Goal: Information Seeking & Learning: Check status

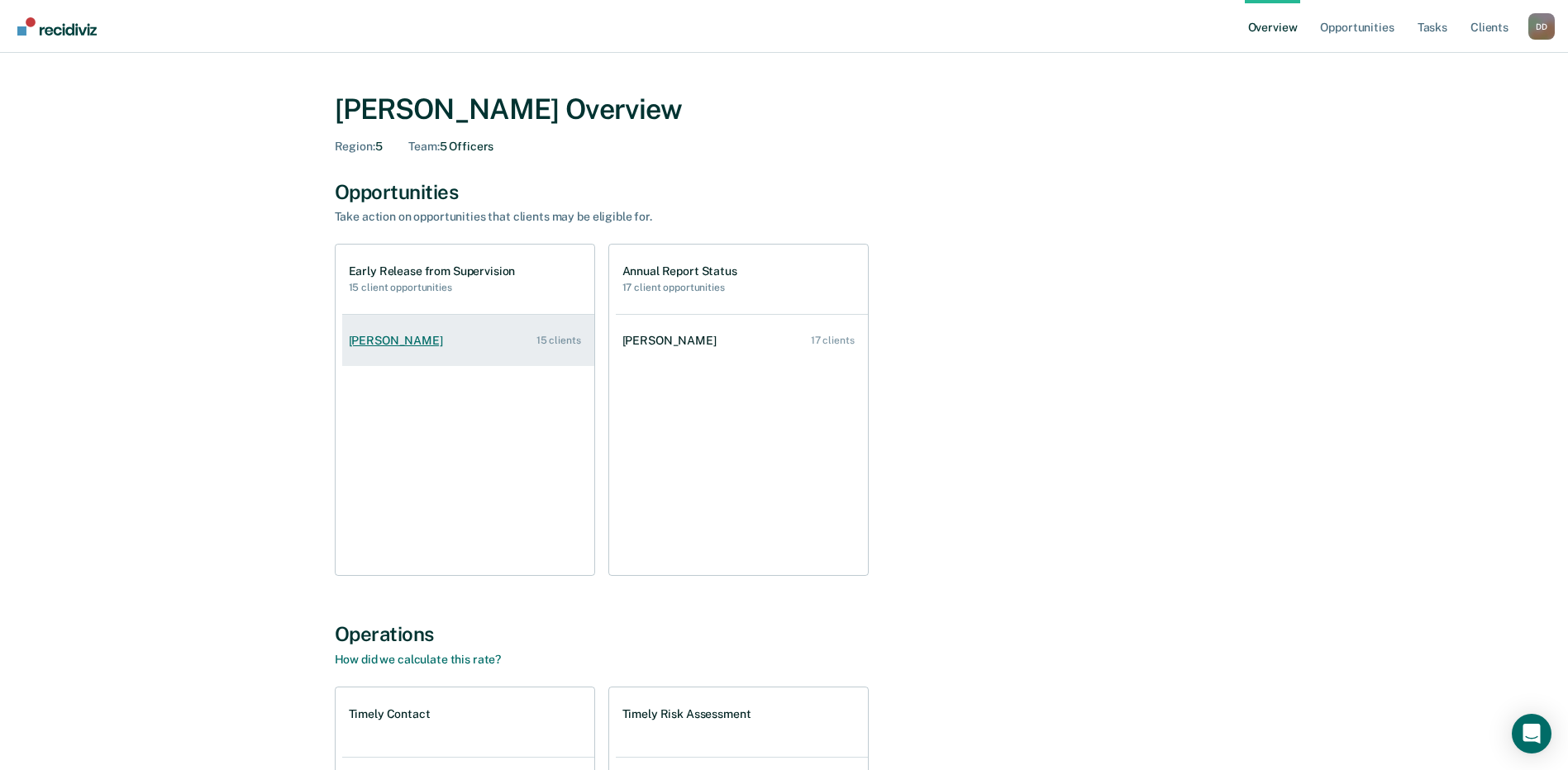
click at [388, 343] on div "[PERSON_NAME]" at bounding box center [399, 341] width 101 height 14
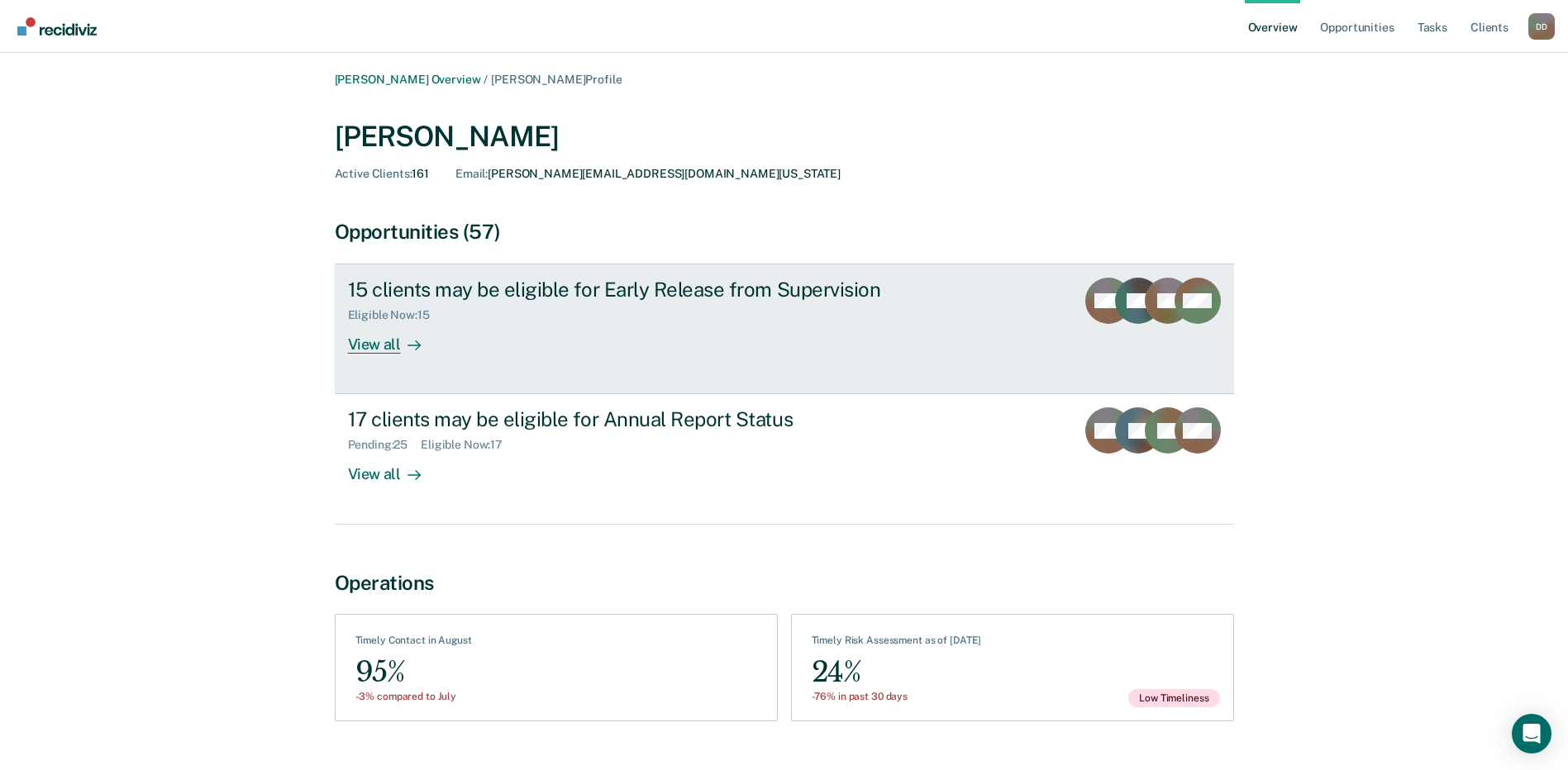
click at [377, 340] on div "View all" at bounding box center [394, 338] width 92 height 32
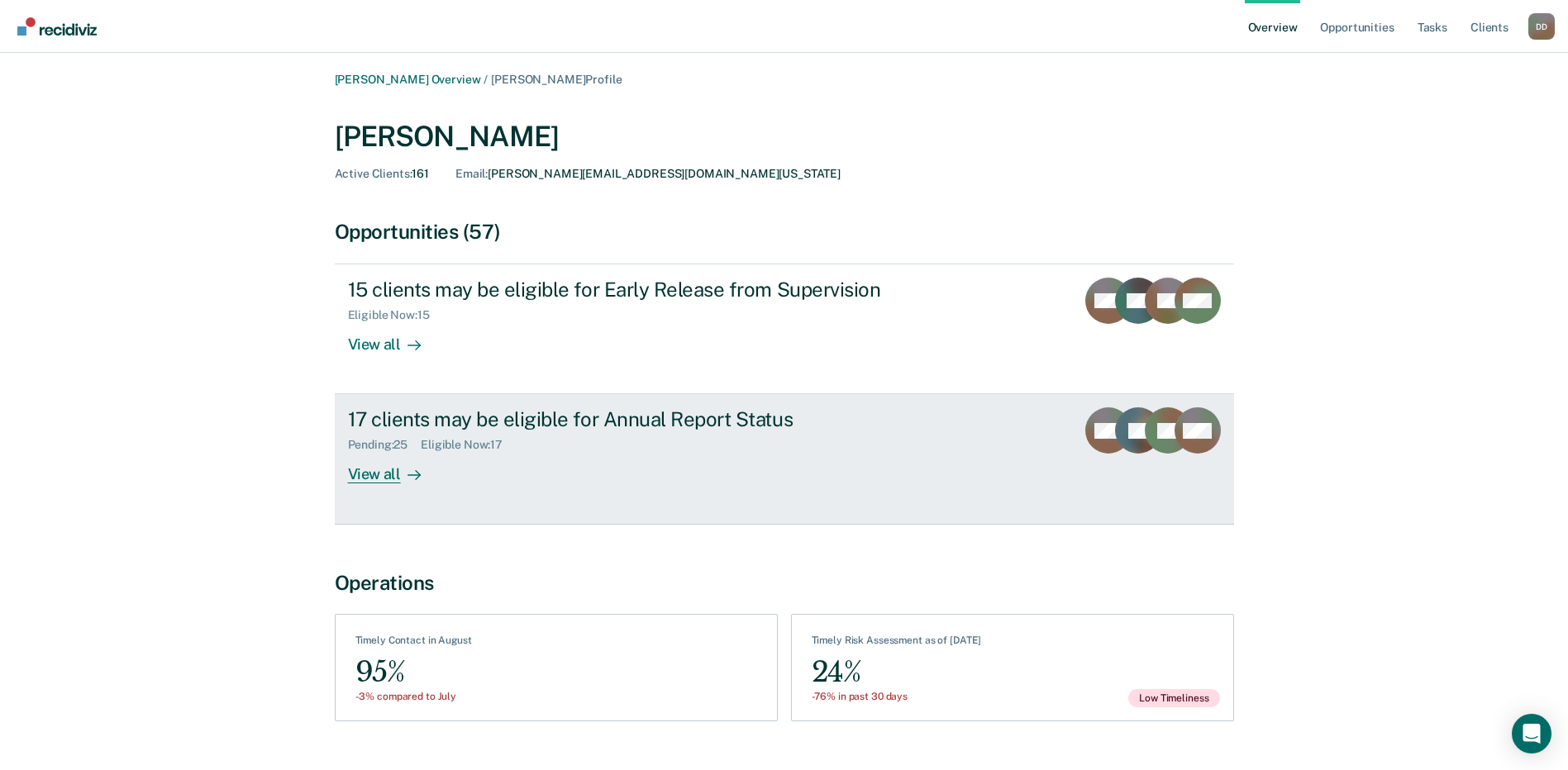
click at [369, 471] on div "View all" at bounding box center [394, 468] width 92 height 32
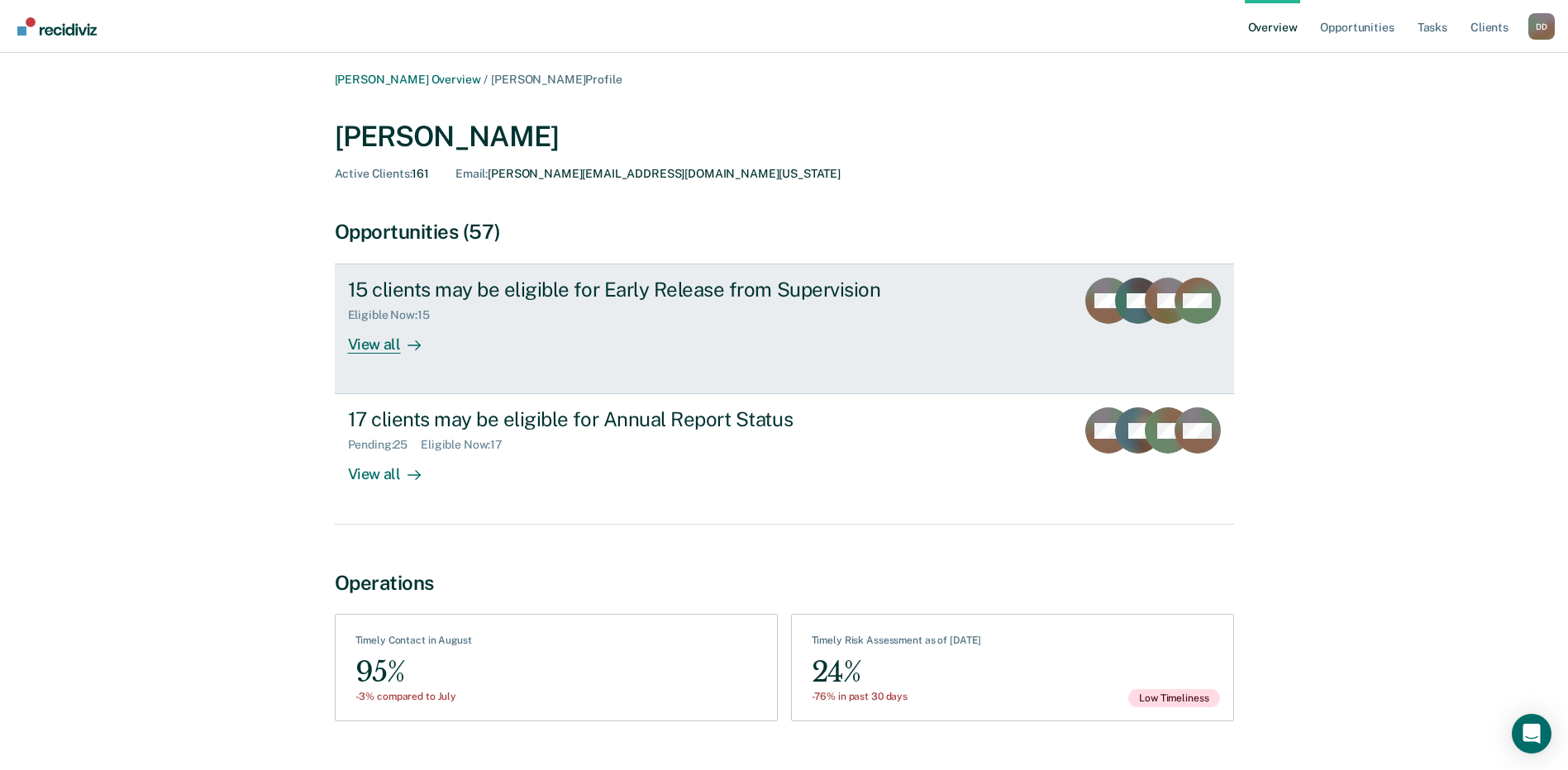
click at [365, 346] on div "View all" at bounding box center [394, 338] width 92 height 32
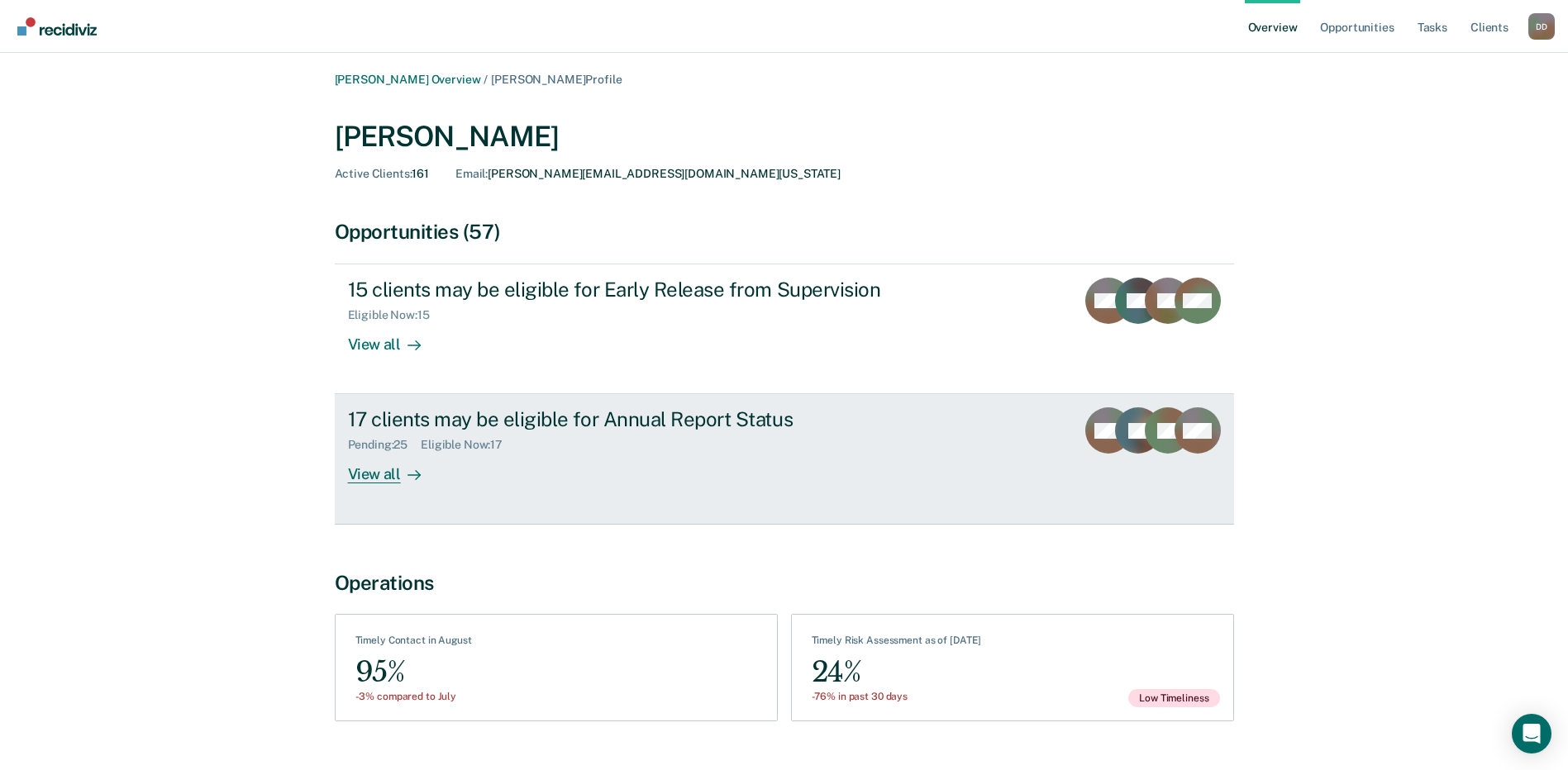
click at [364, 473] on div "View all" at bounding box center [394, 468] width 92 height 32
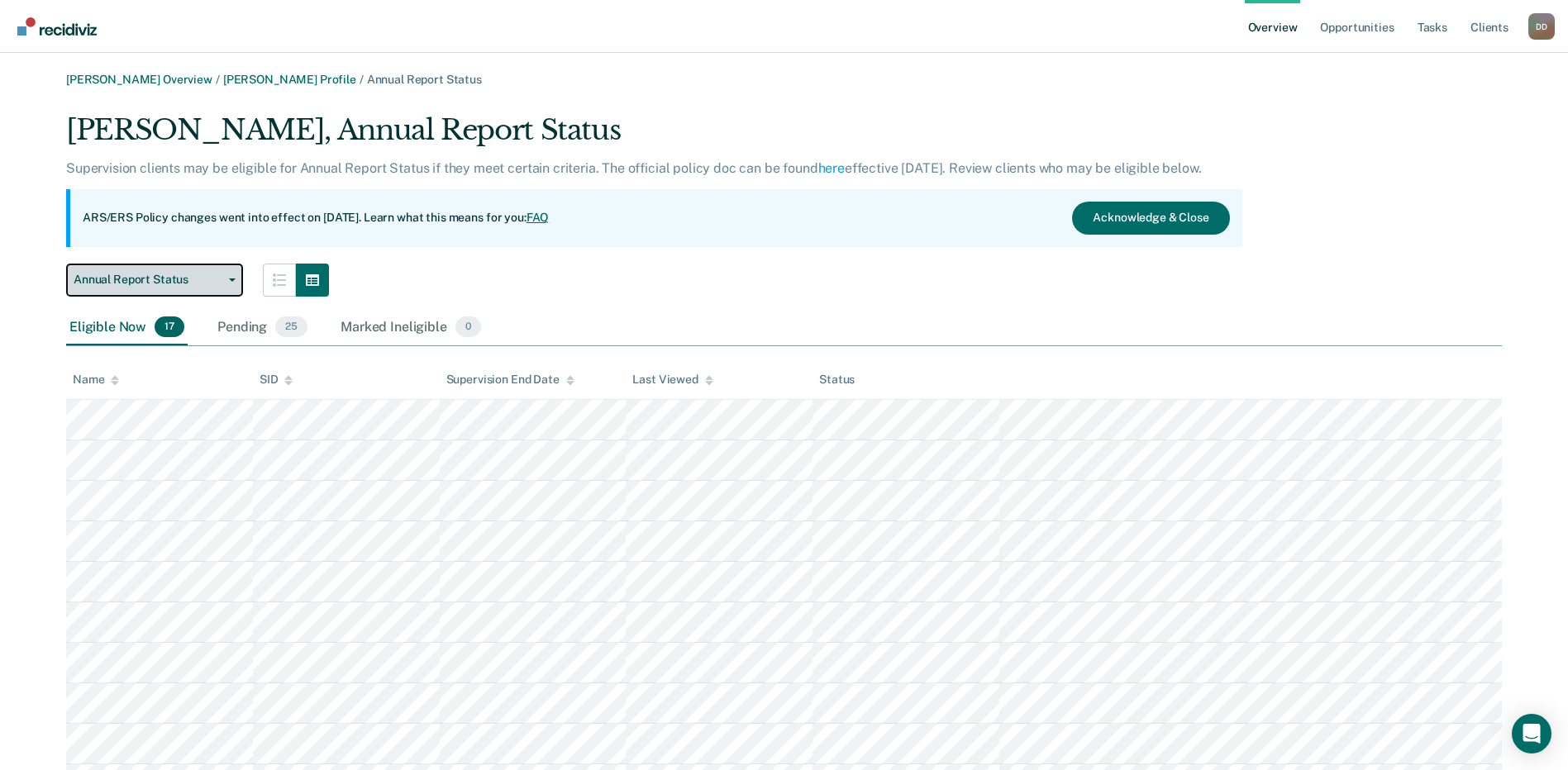
click at [225, 281] on span "button" at bounding box center [229, 280] width 13 height 3
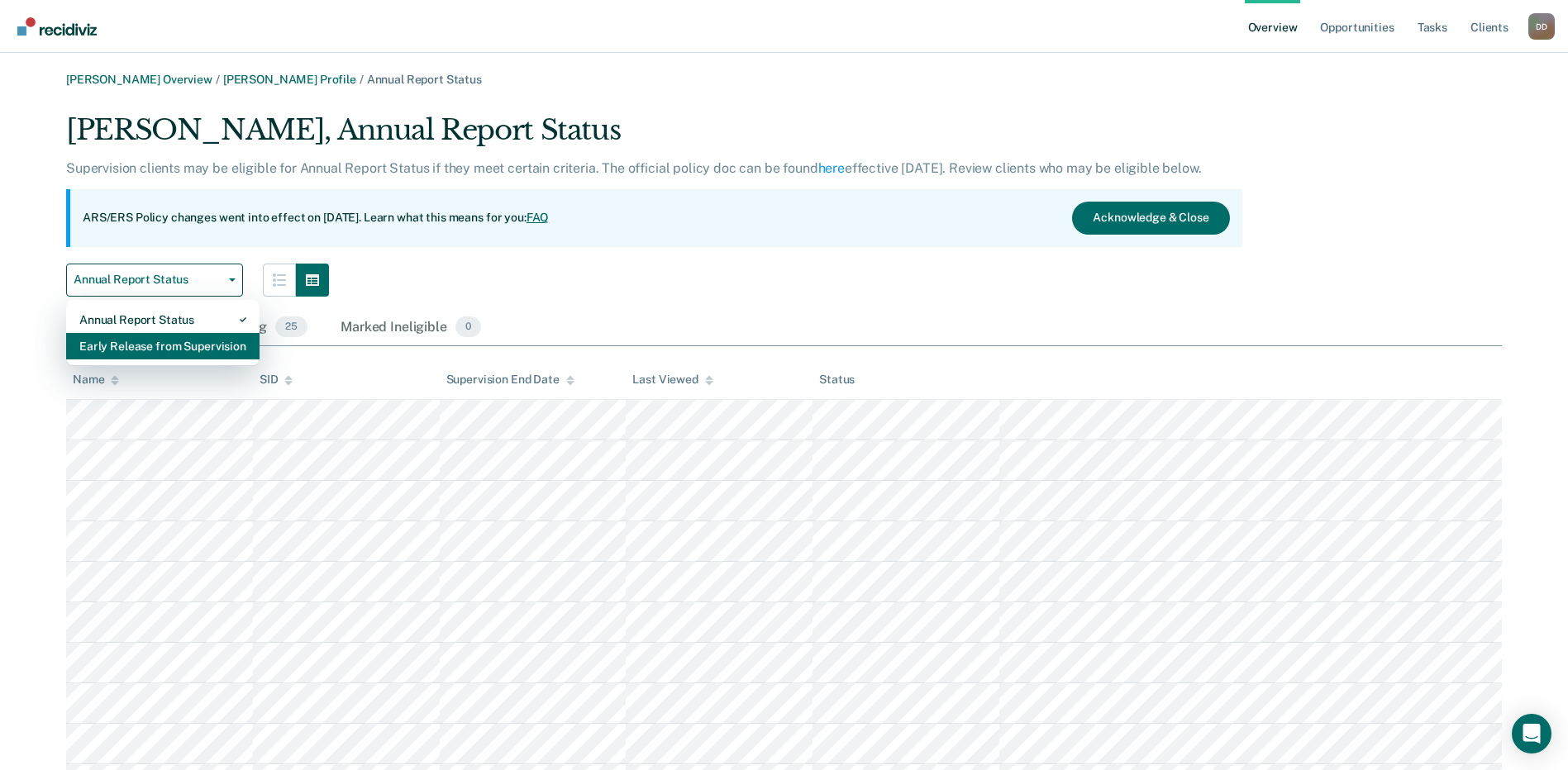
click at [174, 341] on div "Early Release from Supervision" at bounding box center [162, 346] width 167 height 26
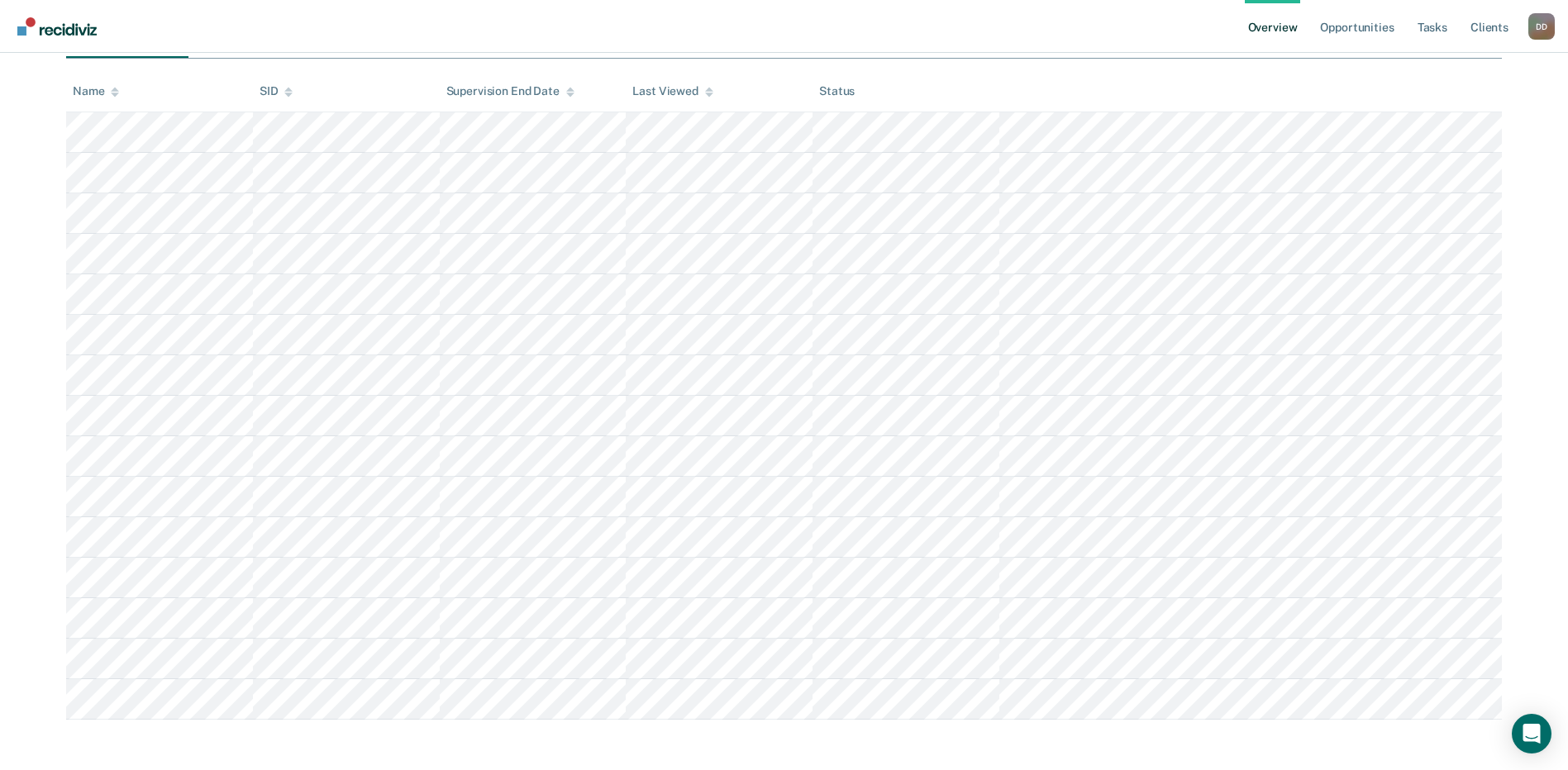
scroll to position [306, 0]
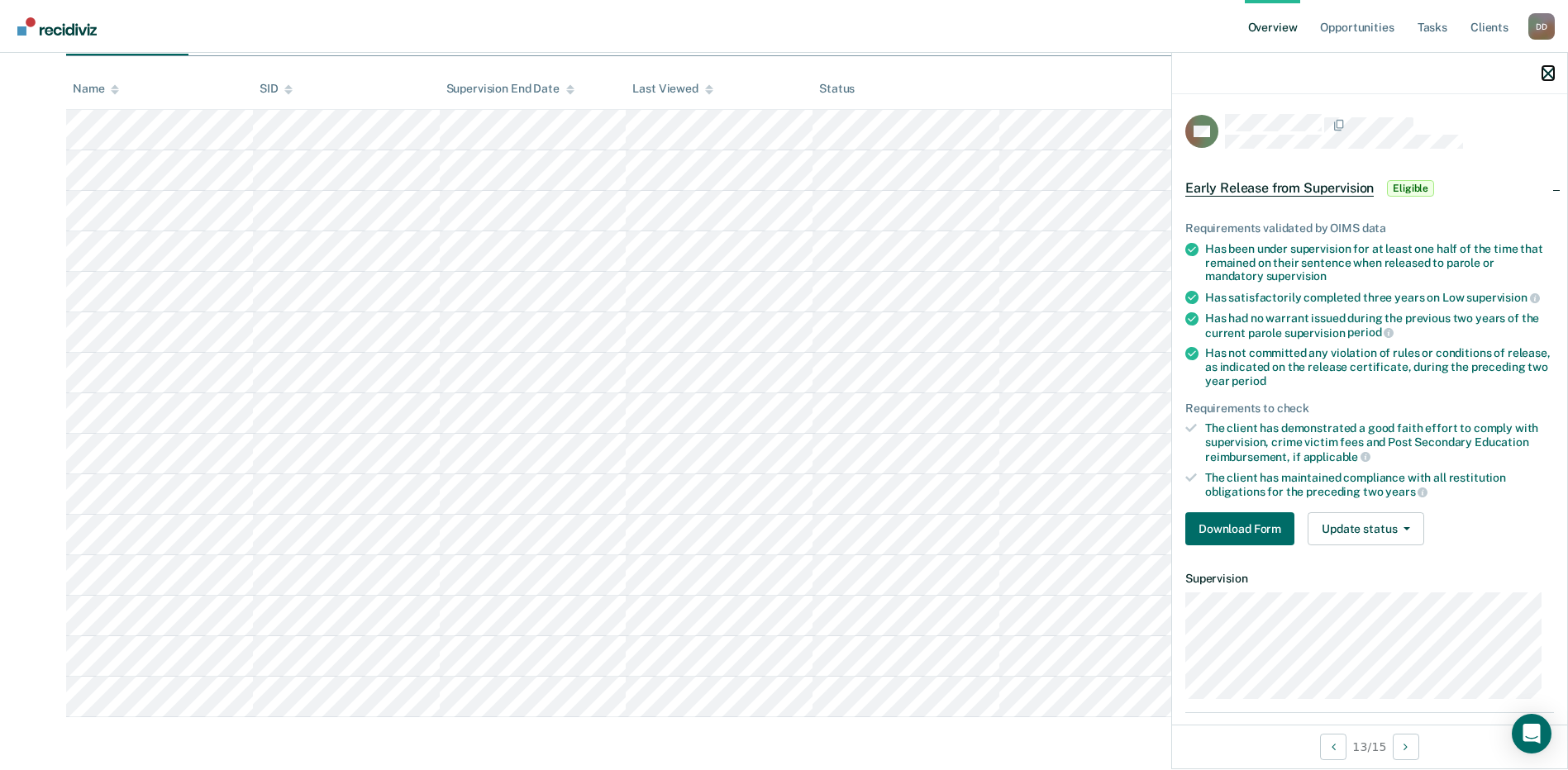
click at [1548, 71] on icon "button" at bounding box center [1548, 74] width 12 height 12
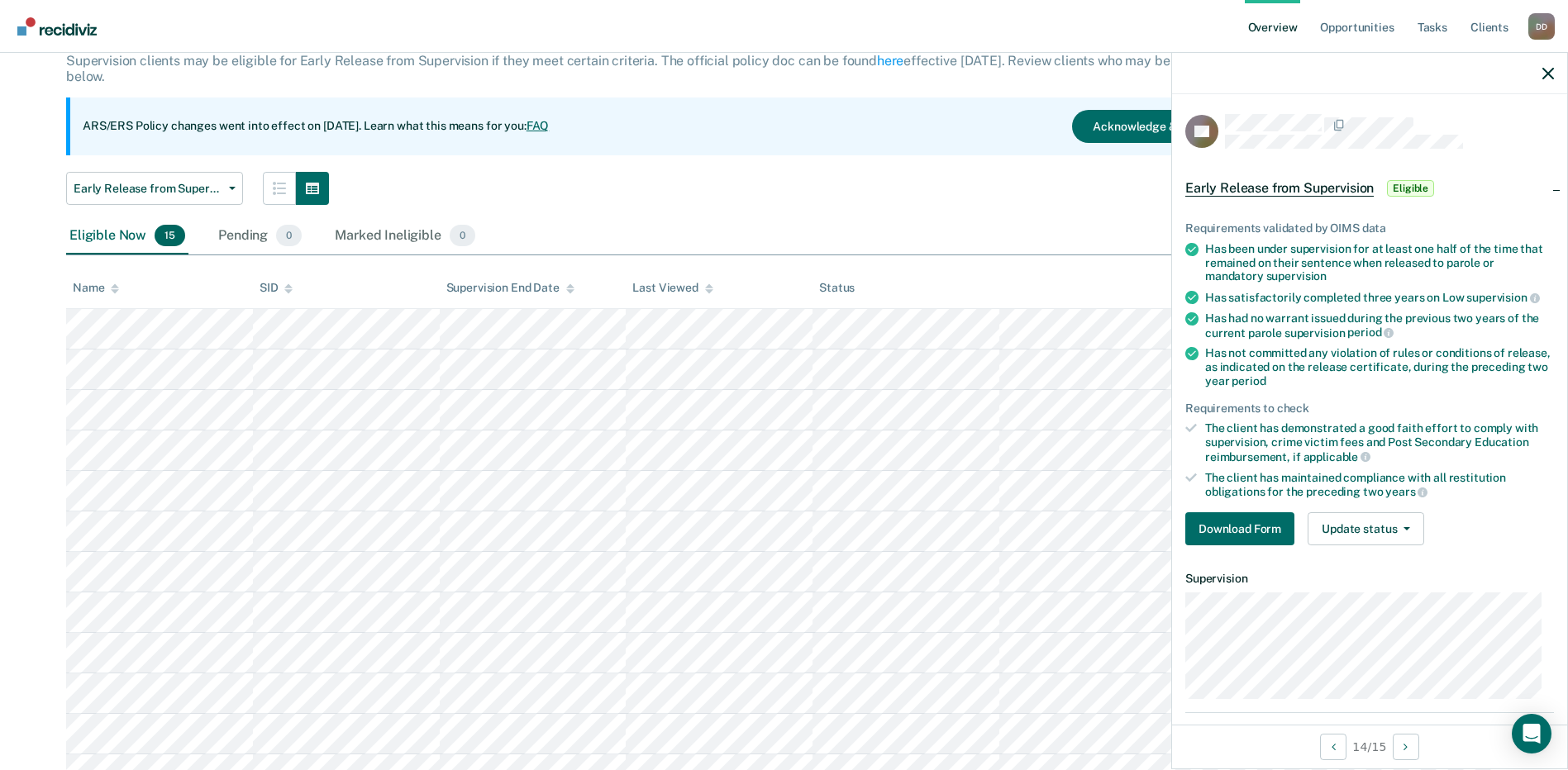
scroll to position [59, 0]
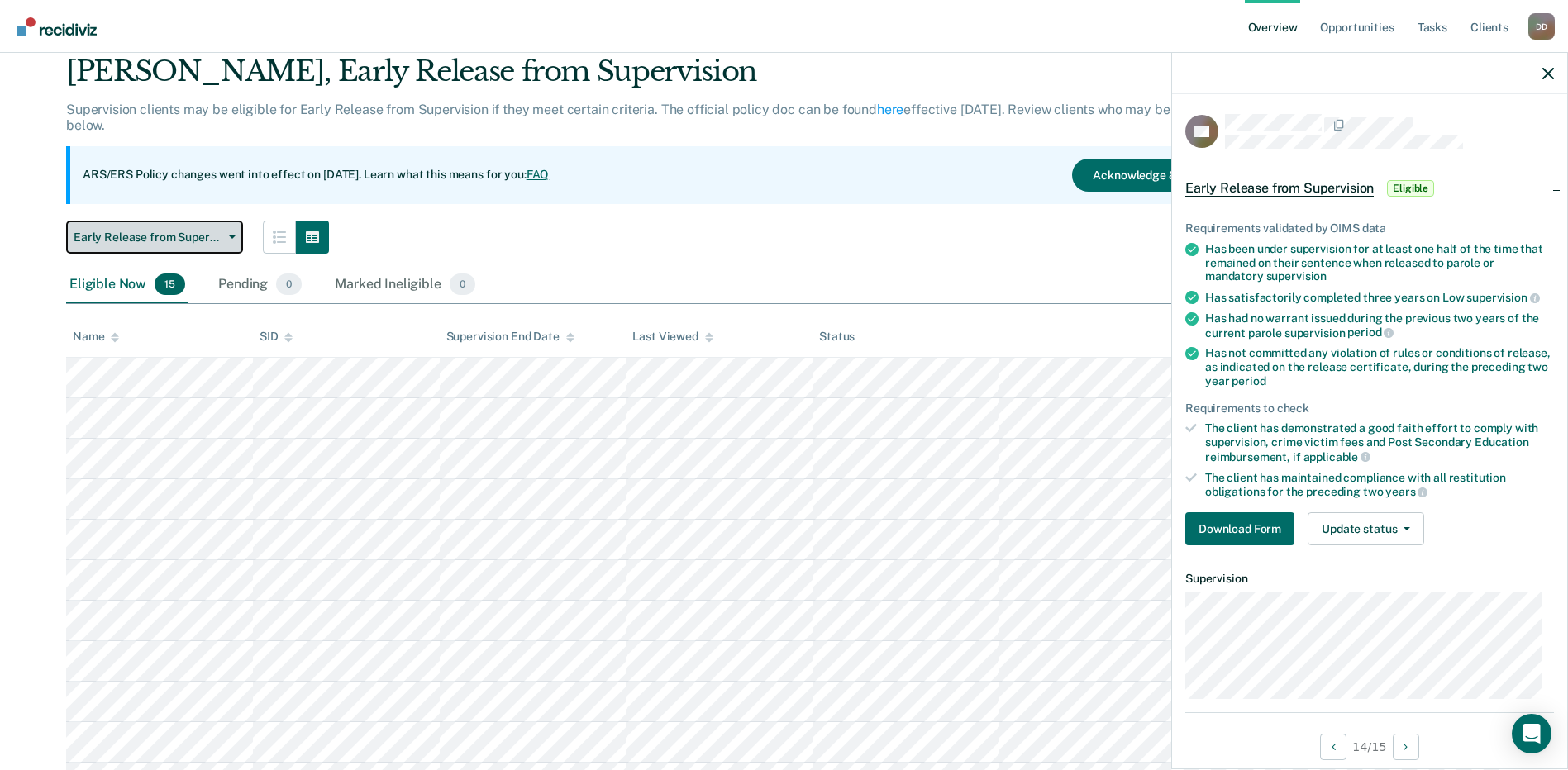
click at [206, 233] on span "Early Release from Supervision" at bounding box center [148, 238] width 149 height 14
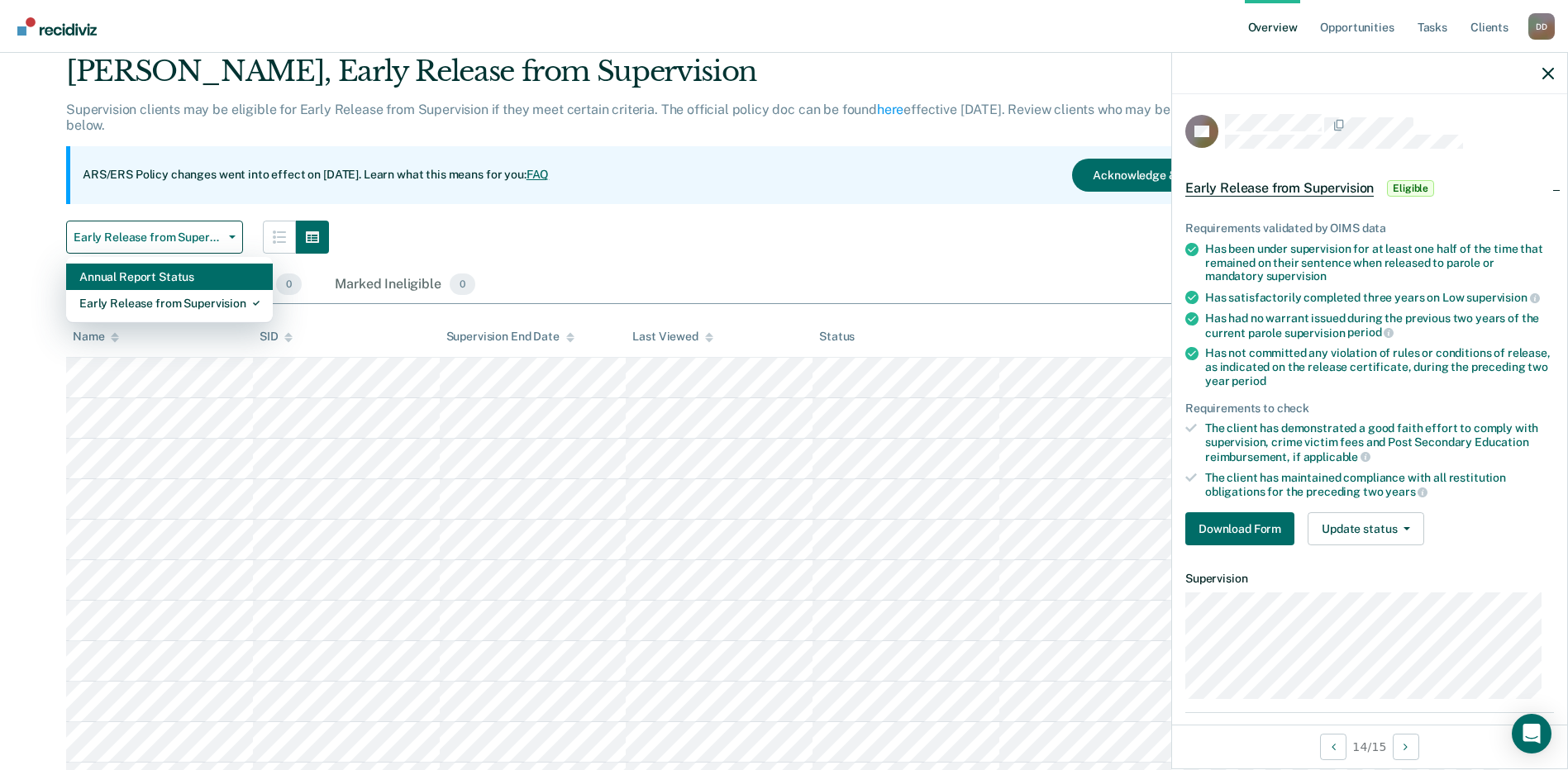
click at [160, 272] on div "Annual Report Status" at bounding box center [169, 276] width 181 height 26
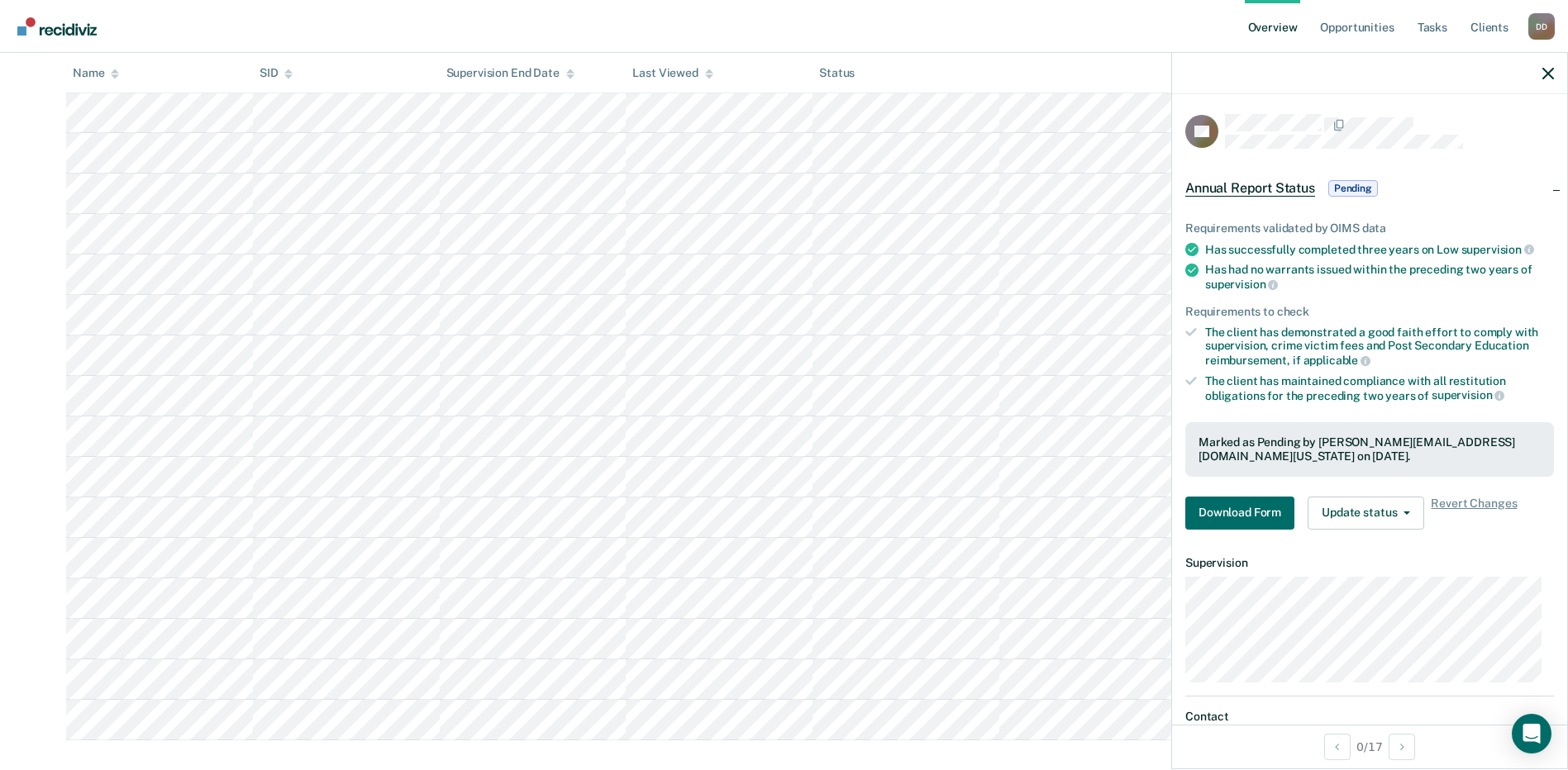
scroll to position [371, 0]
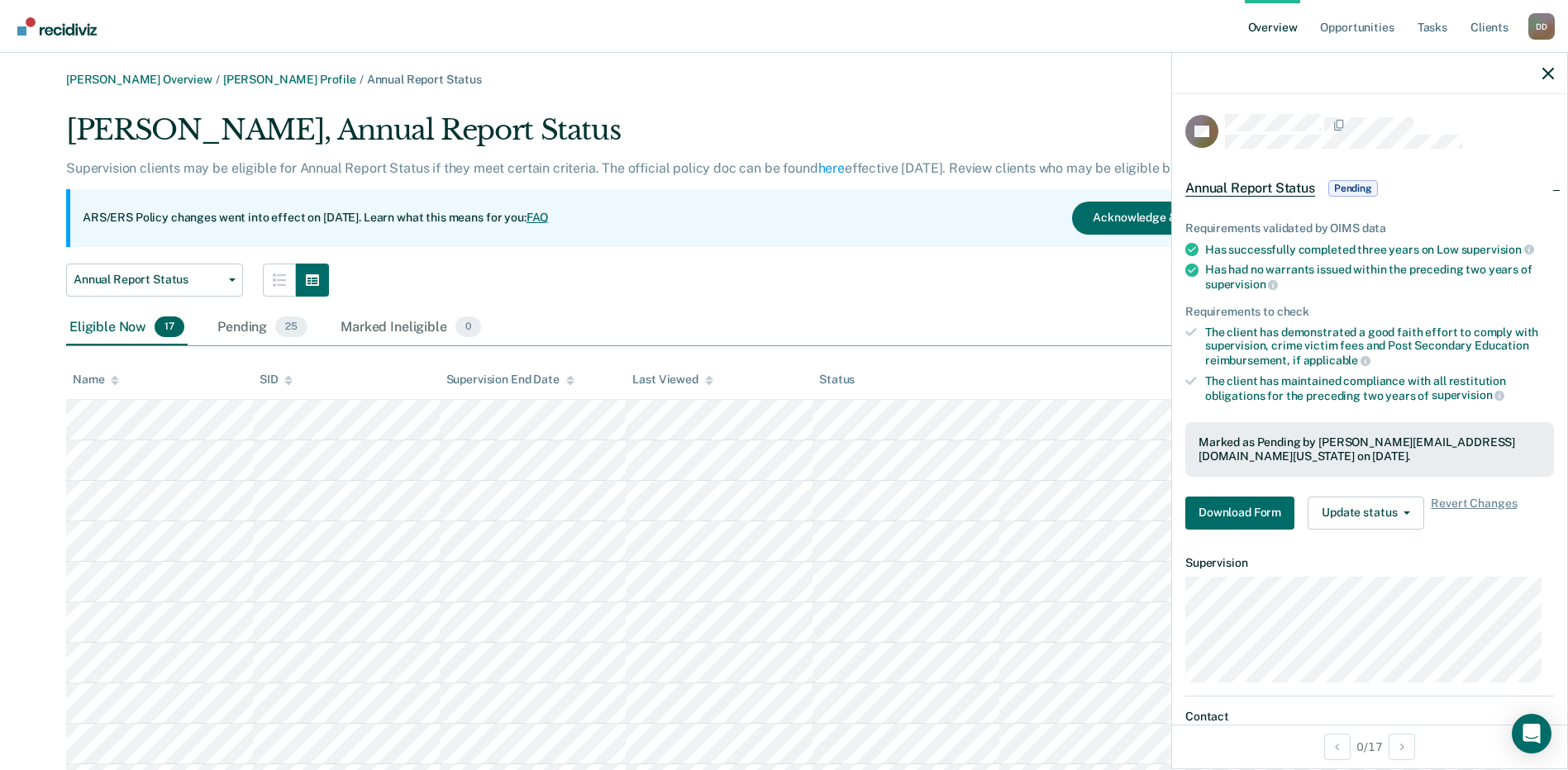
click at [1549, 64] on div at bounding box center [1369, 73] width 395 height 41
click at [1551, 76] on icon "button" at bounding box center [1548, 74] width 12 height 12
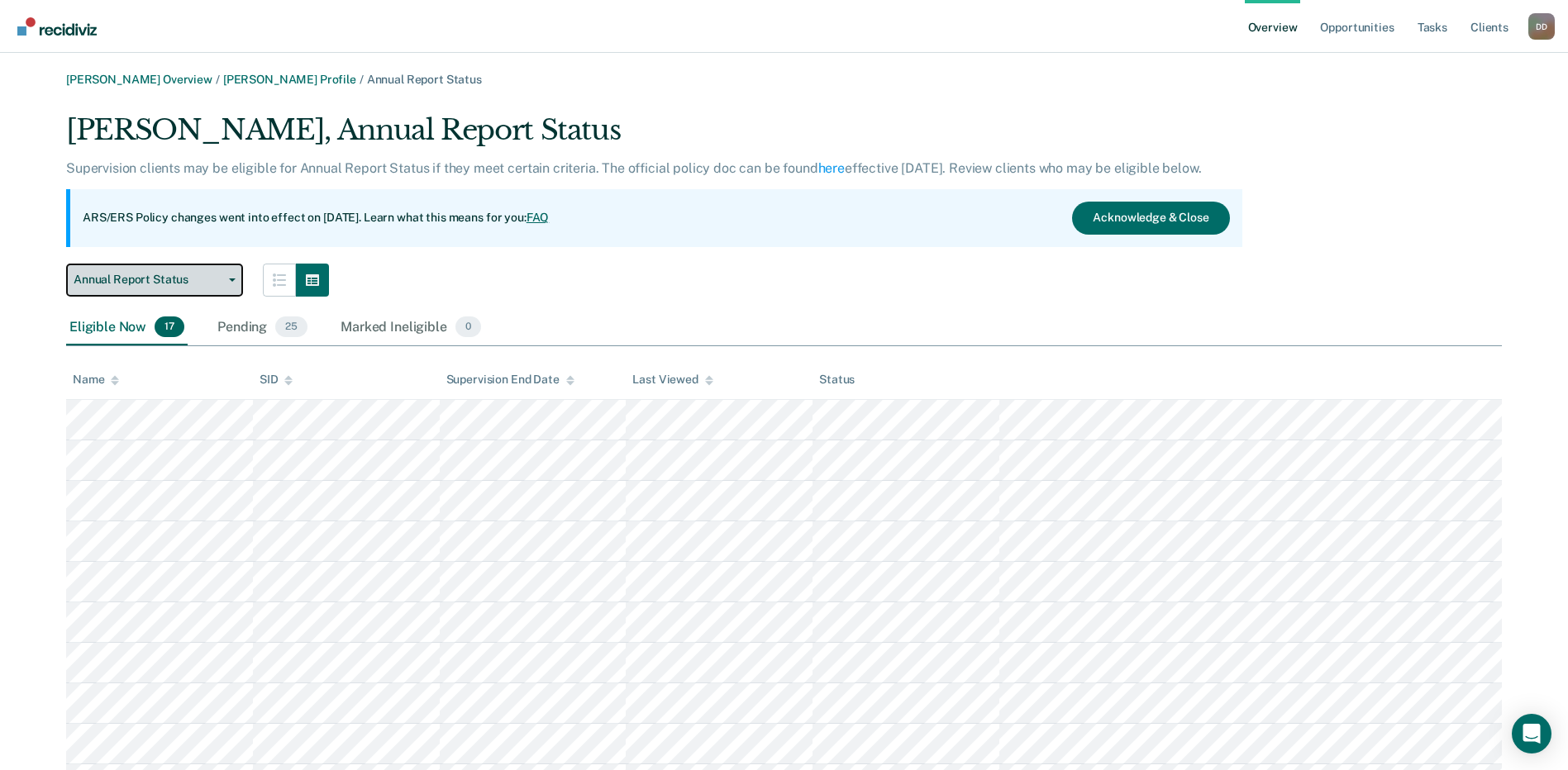
click at [236, 283] on button "Annual Report Status" at bounding box center [155, 280] width 177 height 33
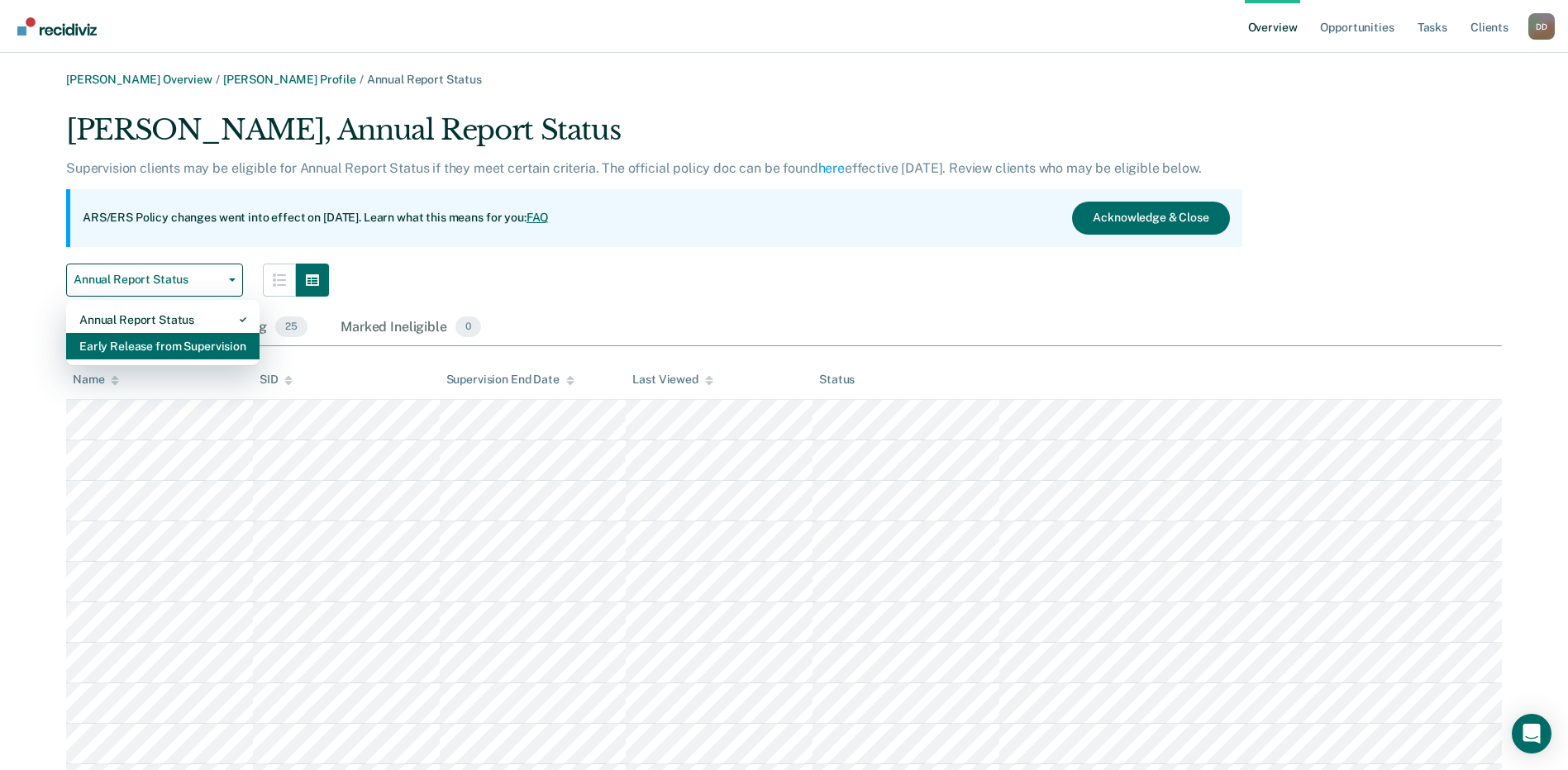
click at [148, 343] on div "Early Release from Supervision" at bounding box center [162, 346] width 167 height 26
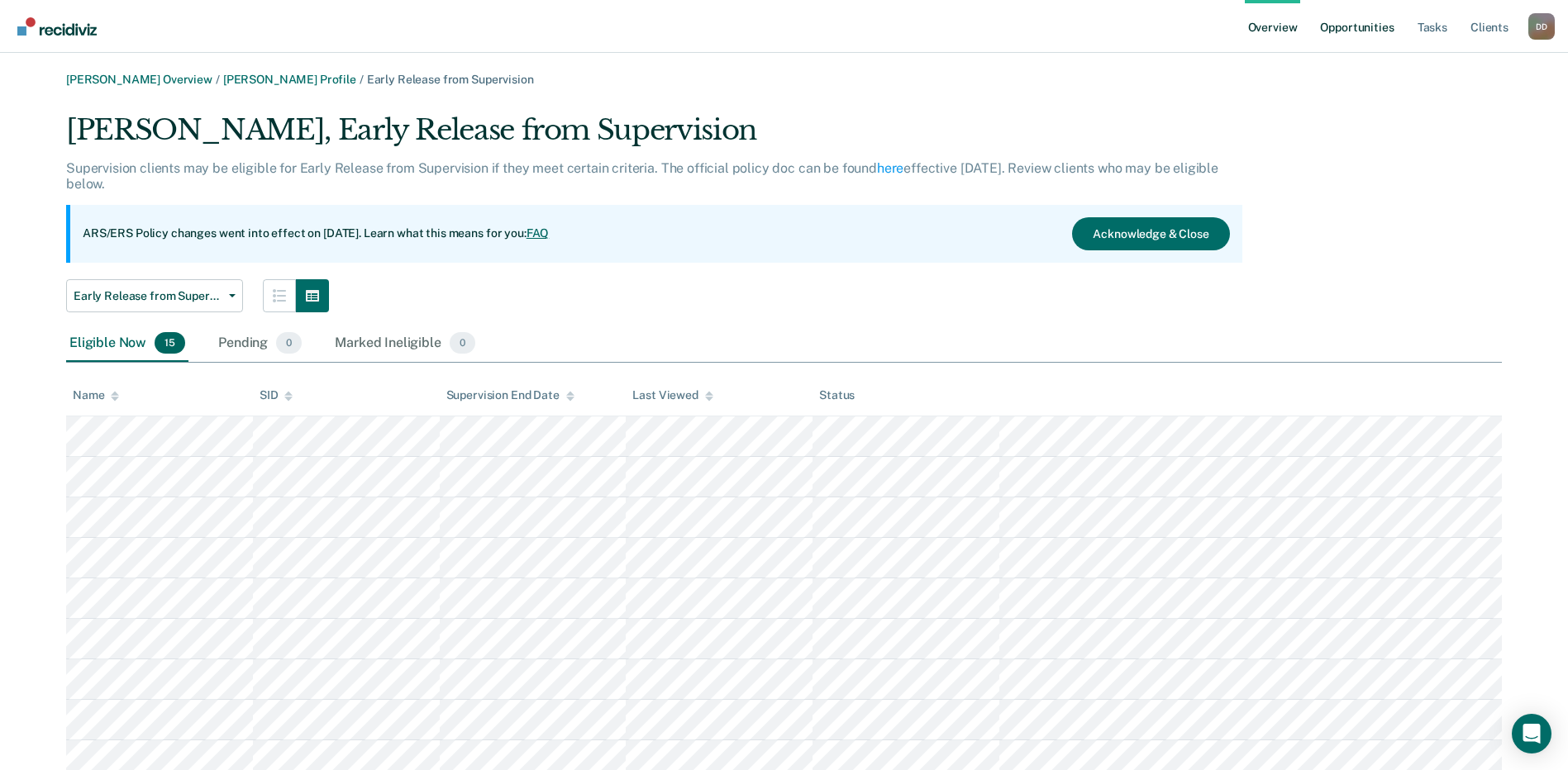
click at [1349, 24] on link "Opportunities" at bounding box center [1356, 26] width 80 height 53
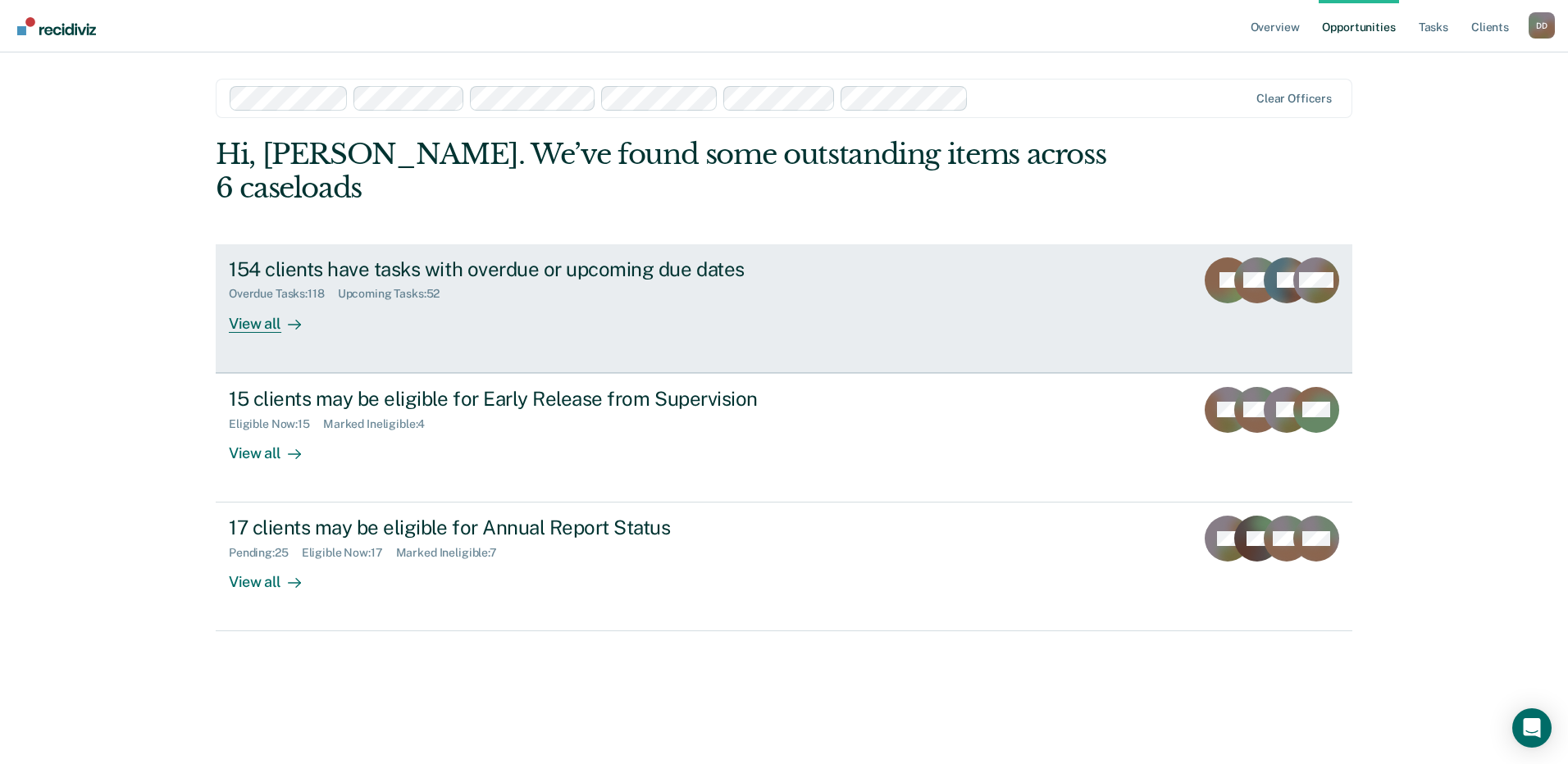
click at [270, 301] on div "View all" at bounding box center [275, 317] width 92 height 32
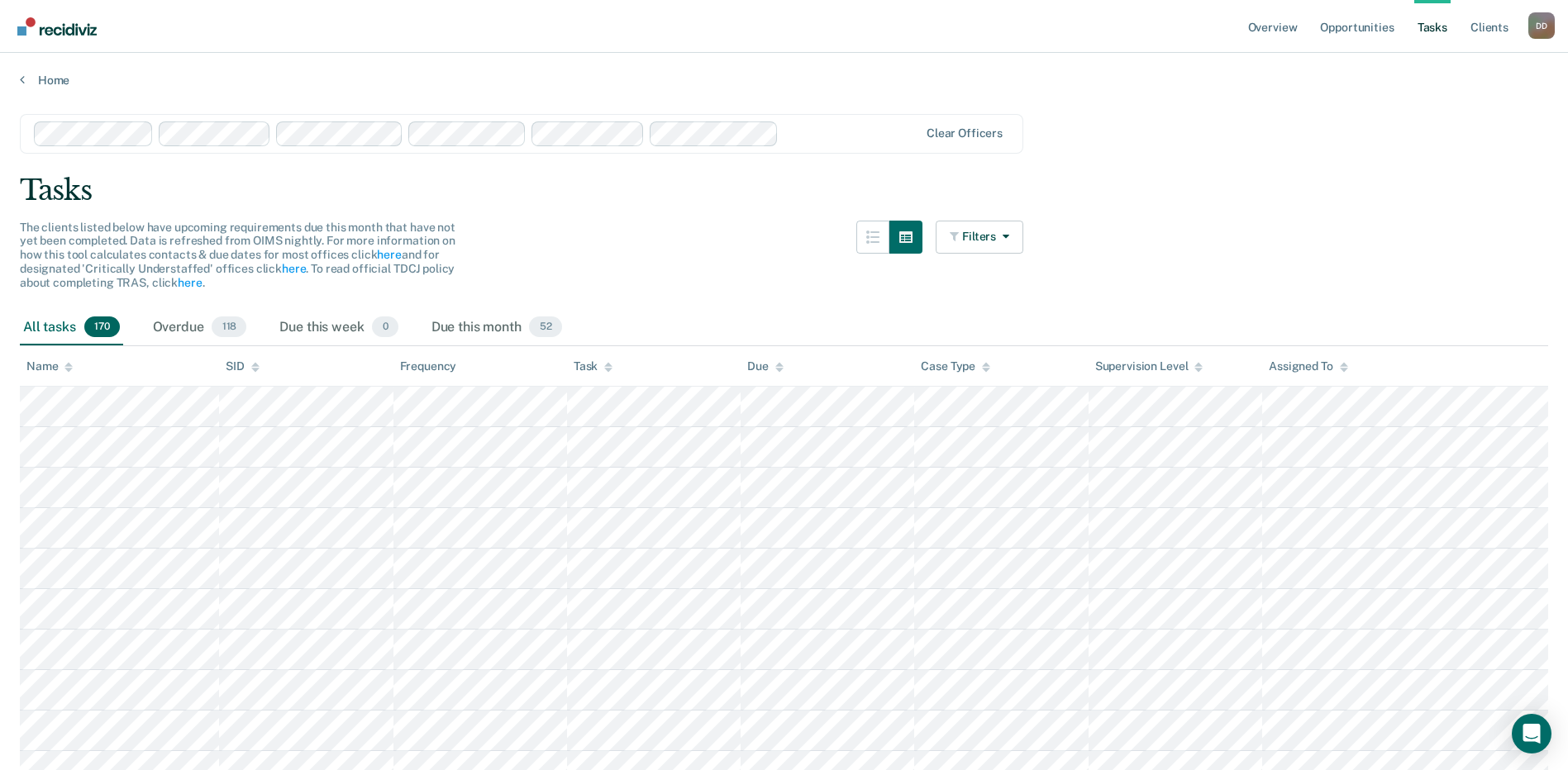
click at [71, 364] on icon at bounding box center [69, 364] width 8 height 4
click at [69, 367] on icon at bounding box center [69, 367] width 8 height 11
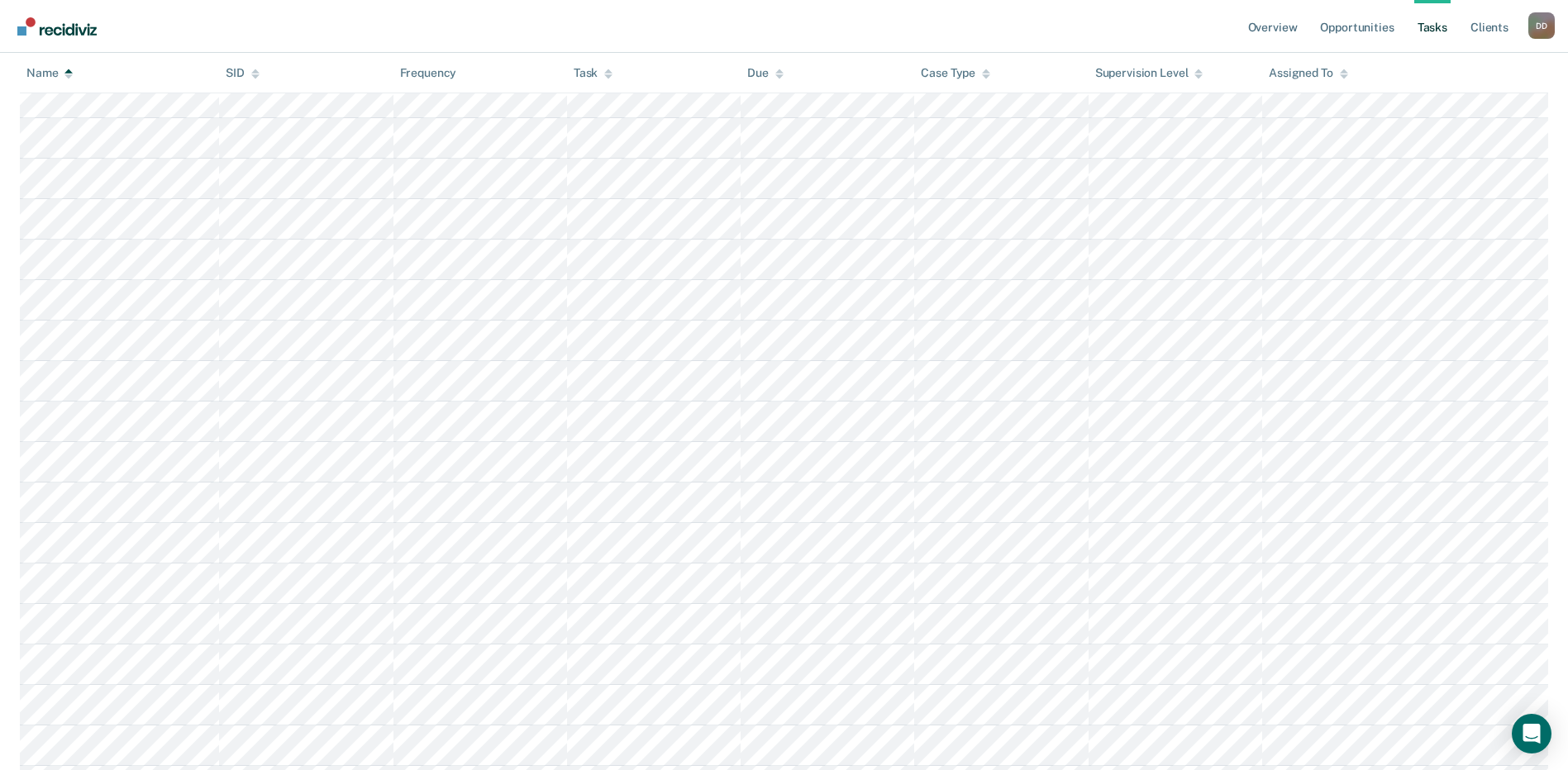
scroll to position [3387, 0]
